Goal: Task Accomplishment & Management: Manage account settings

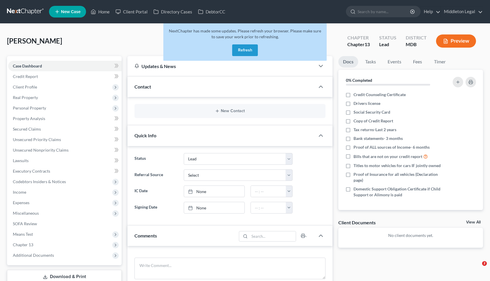
select select "8"
click at [104, 14] on link "Home" at bounding box center [100, 11] width 25 height 10
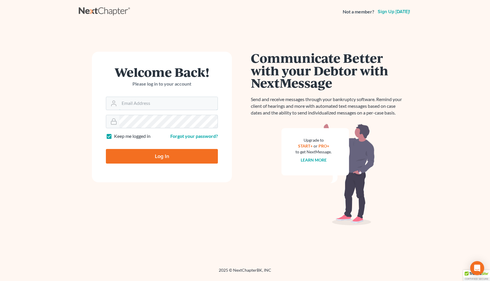
type input "[EMAIL_ADDRESS][PERSON_NAME][DOMAIN_NAME]"
click at [149, 157] on input "Log In" at bounding box center [162, 156] width 112 height 15
type input "Thinking..."
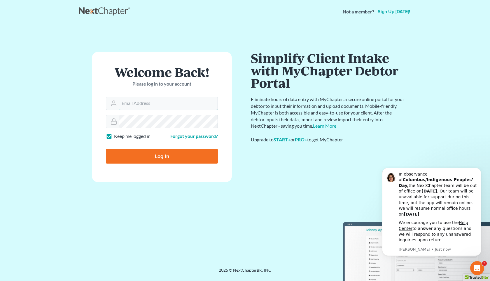
type input "[EMAIL_ADDRESS][PERSON_NAME][DOMAIN_NAME]"
click at [163, 156] on input "Log In" at bounding box center [162, 156] width 112 height 15
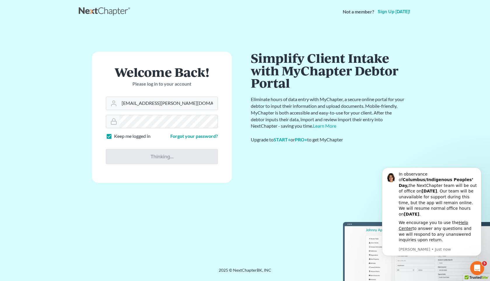
type input "Thinking..."
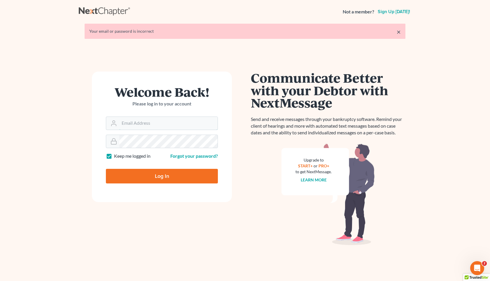
type input "[EMAIL_ADDRESS][PERSON_NAME][DOMAIN_NAME]"
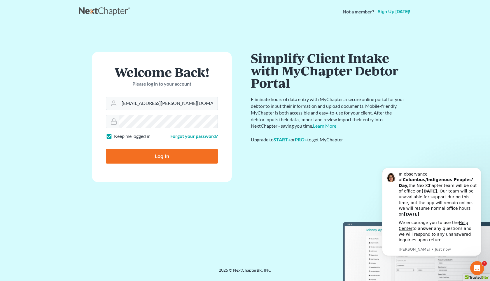
click at [178, 160] on input "Log In" at bounding box center [162, 156] width 112 height 15
type input "Thinking..."
type input "documents.middletonlegal@gmail.com"
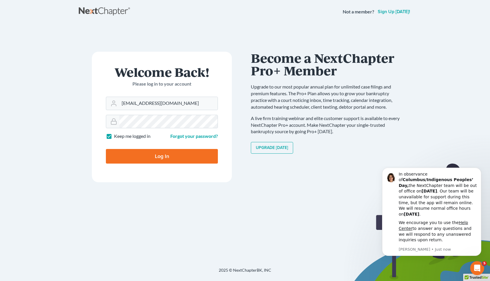
click at [172, 157] on input "Log In" at bounding box center [162, 156] width 112 height 15
type input "Thinking..."
click at [191, 108] on input "mercedes.porter@icloud.com" at bounding box center [168, 103] width 98 height 13
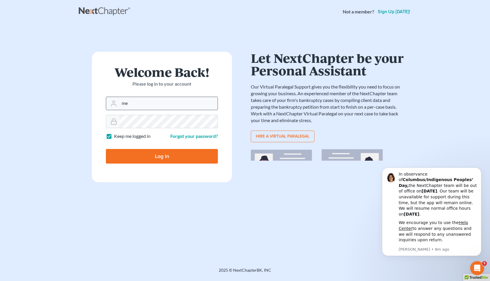
type input "m"
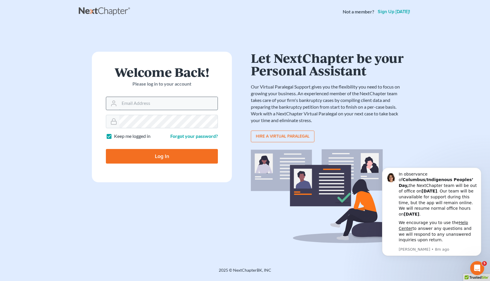
paste input "middletonlegal@gmail.com"
type input "middletonlegal@gmail.com"
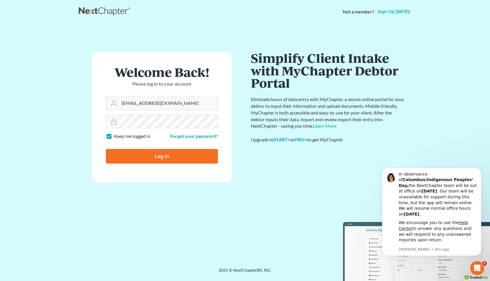
click at [134, 155] on input "Log In" at bounding box center [162, 156] width 112 height 15
type input "Thinking..."
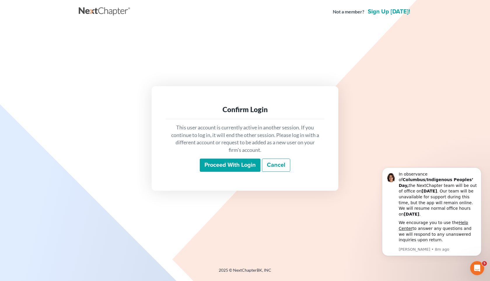
click at [239, 163] on input "Proceed with login" at bounding box center [230, 164] width 61 height 13
